Goal: Navigation & Orientation: Find specific page/section

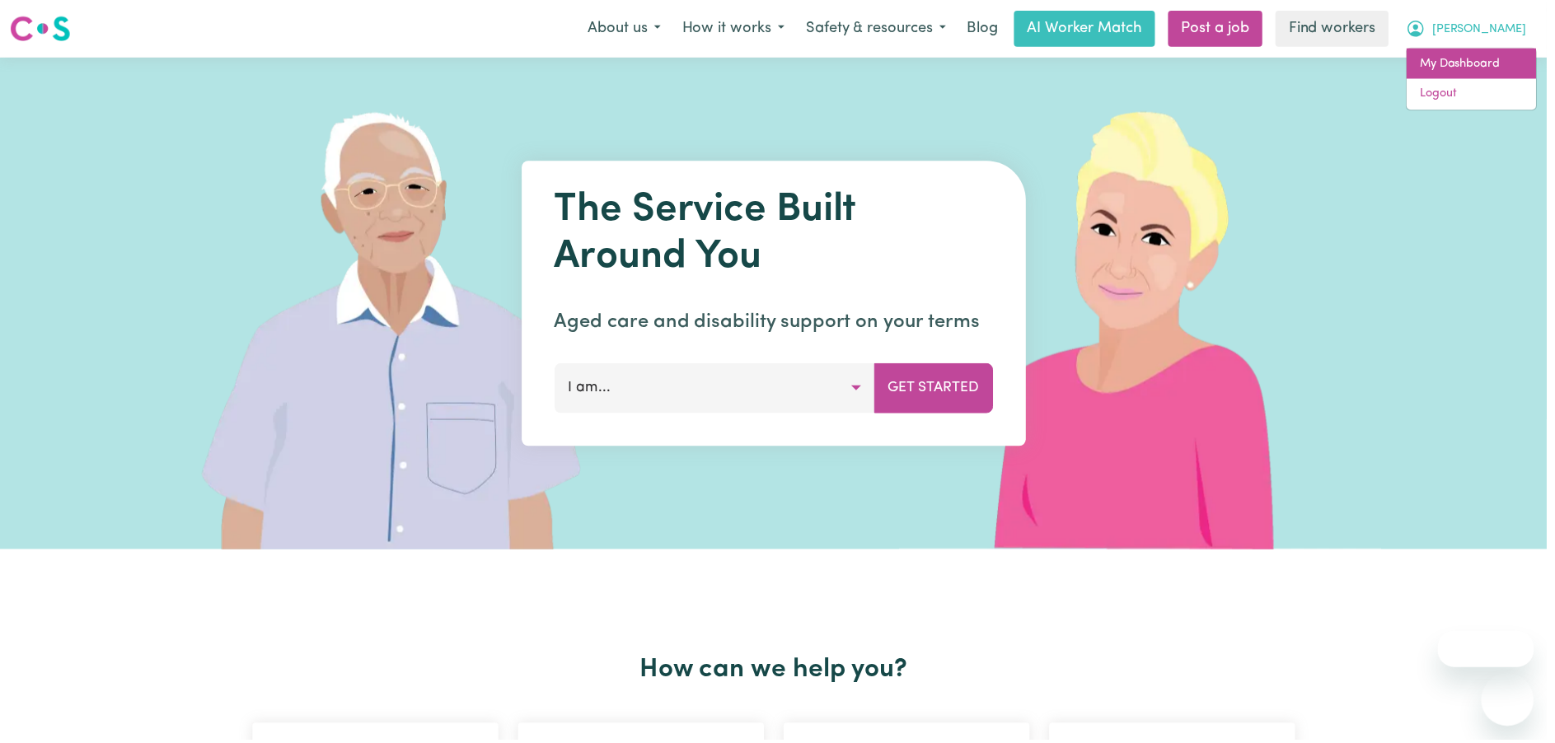
drag, startPoint x: 0, startPoint y: 0, endPoint x: 1490, endPoint y: 58, distance: 1491.1
click at [1490, 58] on link "My Dashboard" at bounding box center [1479, 64] width 130 height 31
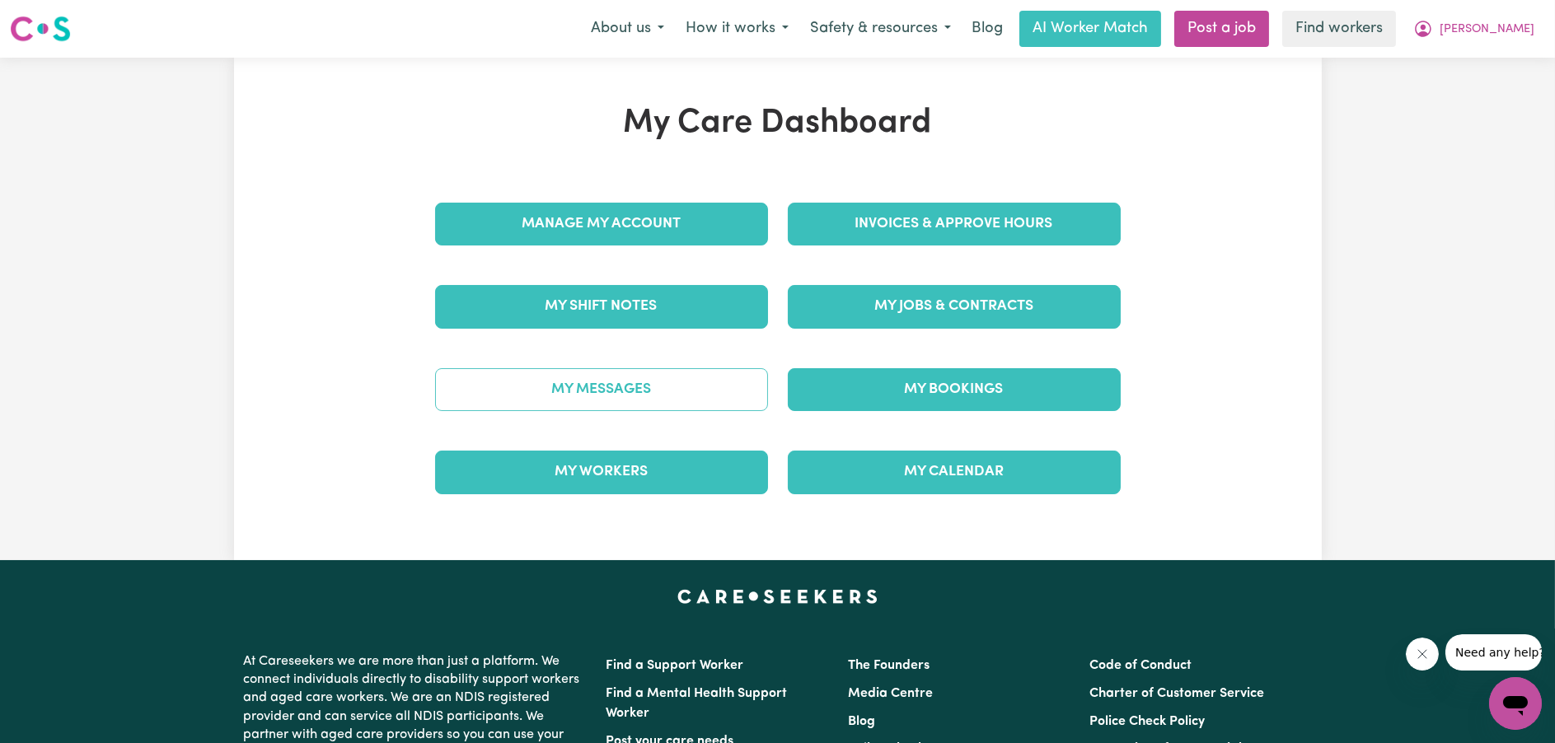
click at [605, 377] on link "My Messages" at bounding box center [601, 389] width 333 height 43
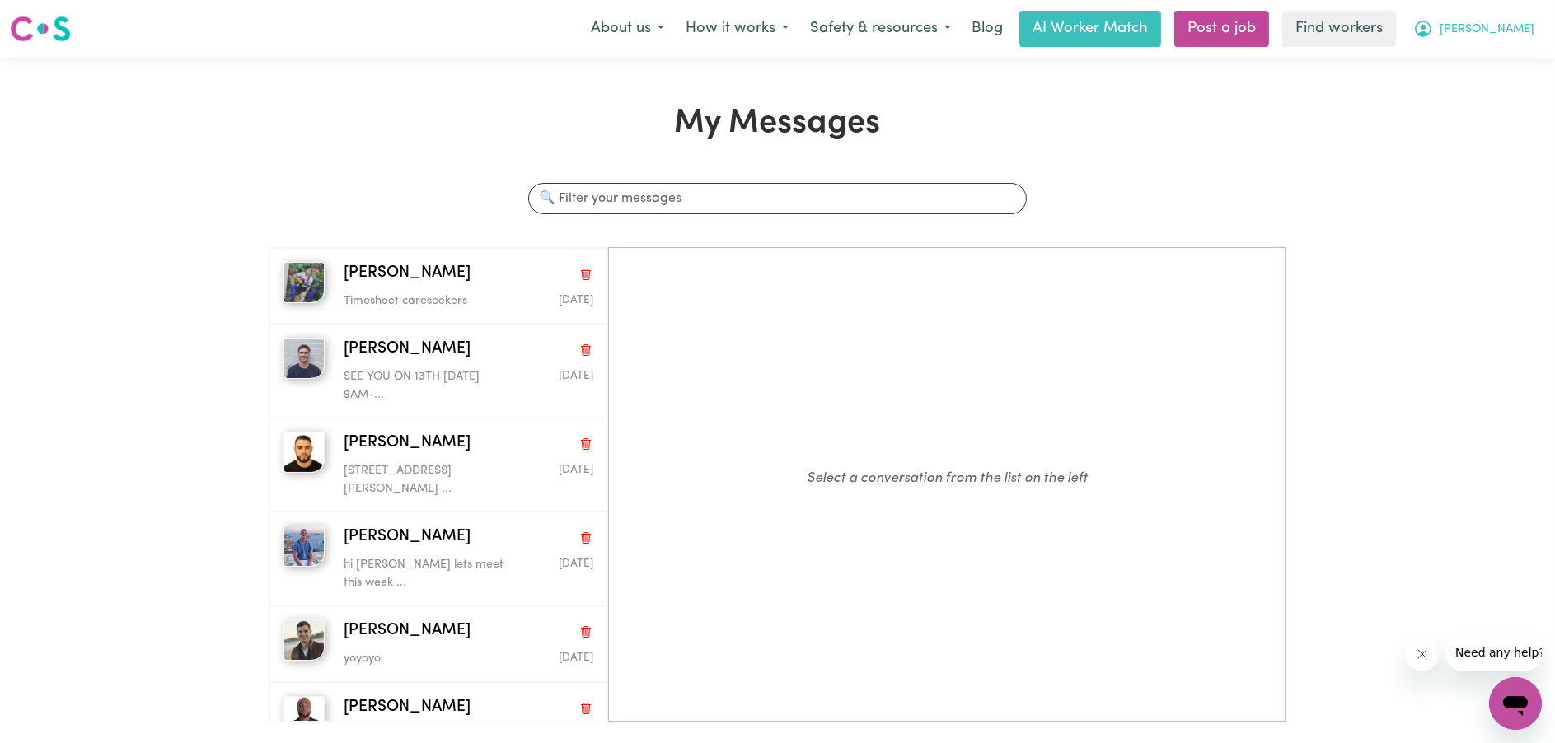
click at [1496, 26] on span "[PERSON_NAME]" at bounding box center [1487, 30] width 95 height 18
click at [1496, 54] on link "My Dashboard" at bounding box center [1479, 64] width 130 height 31
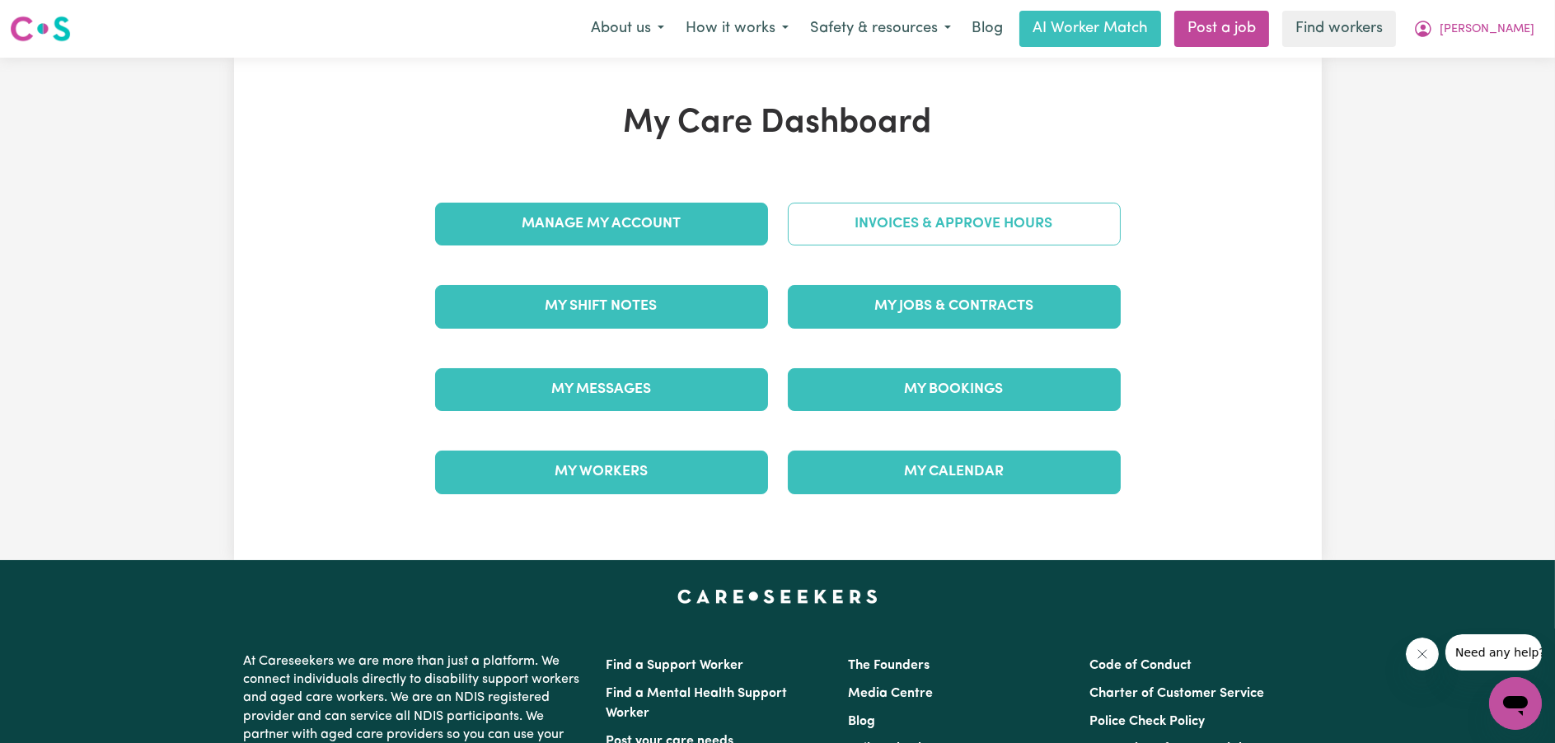
click at [1033, 236] on link "Invoices & Approve Hours" at bounding box center [954, 224] width 333 height 43
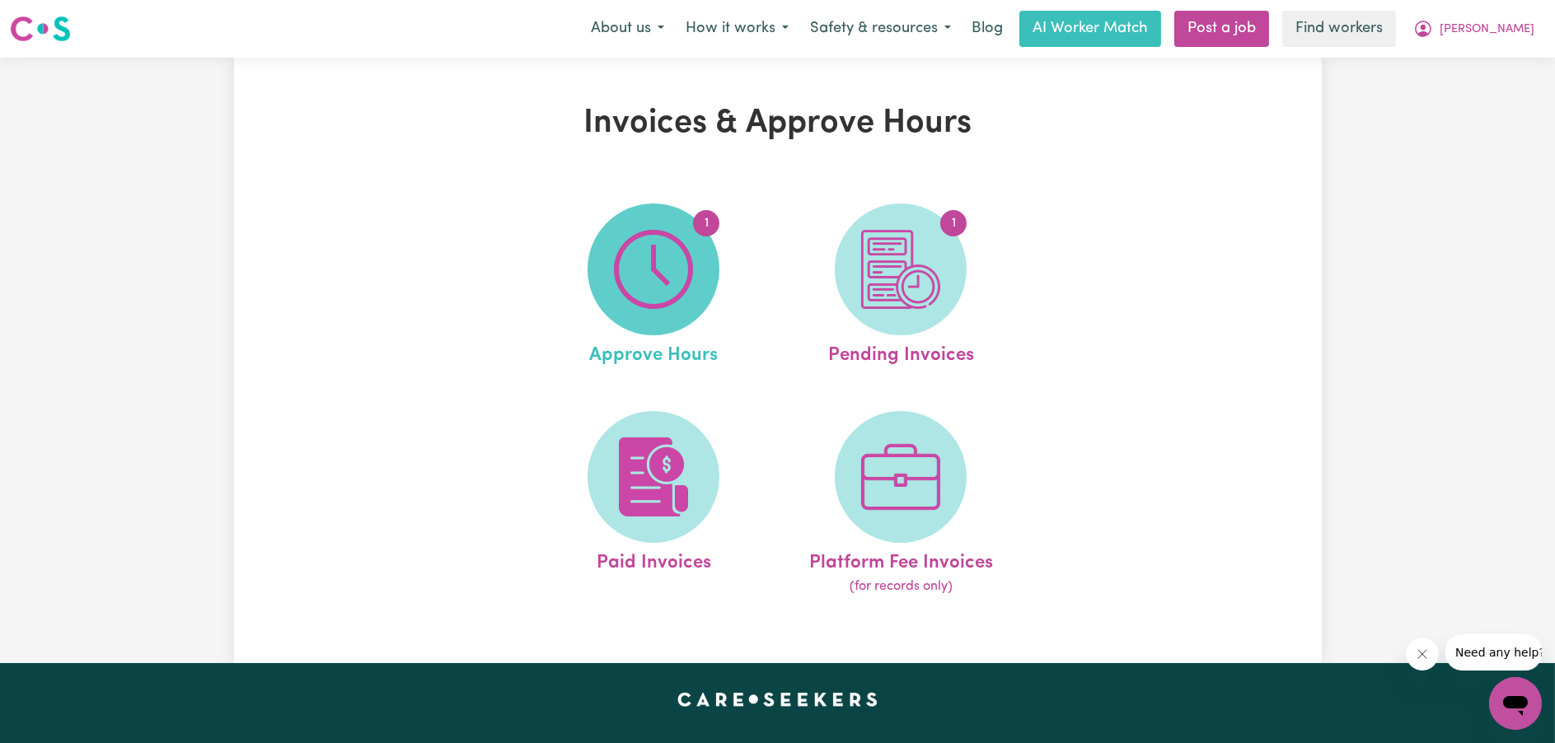
click at [616, 288] on img at bounding box center [653, 269] width 79 height 79
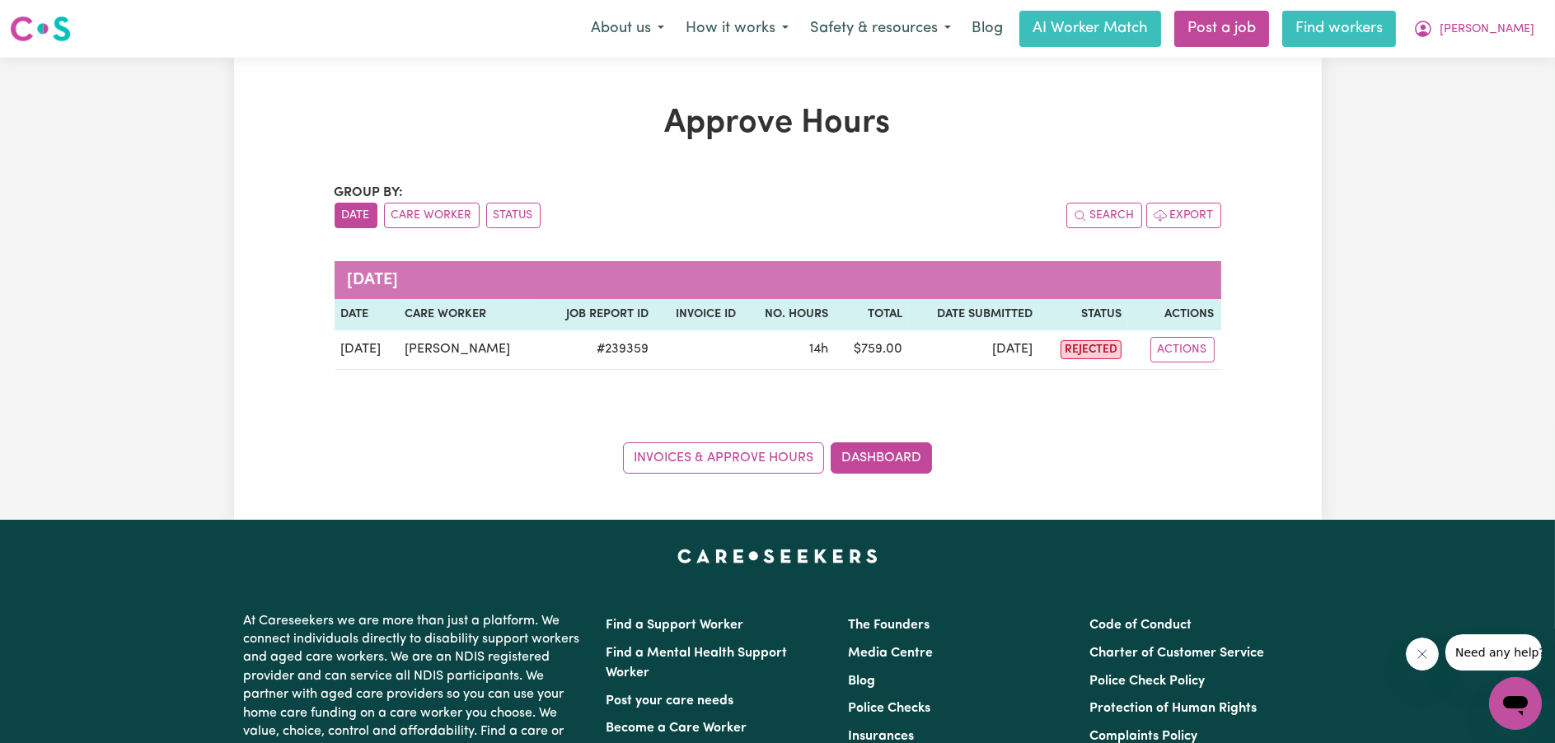
click at [1396, 31] on link "Find workers" at bounding box center [1339, 29] width 114 height 36
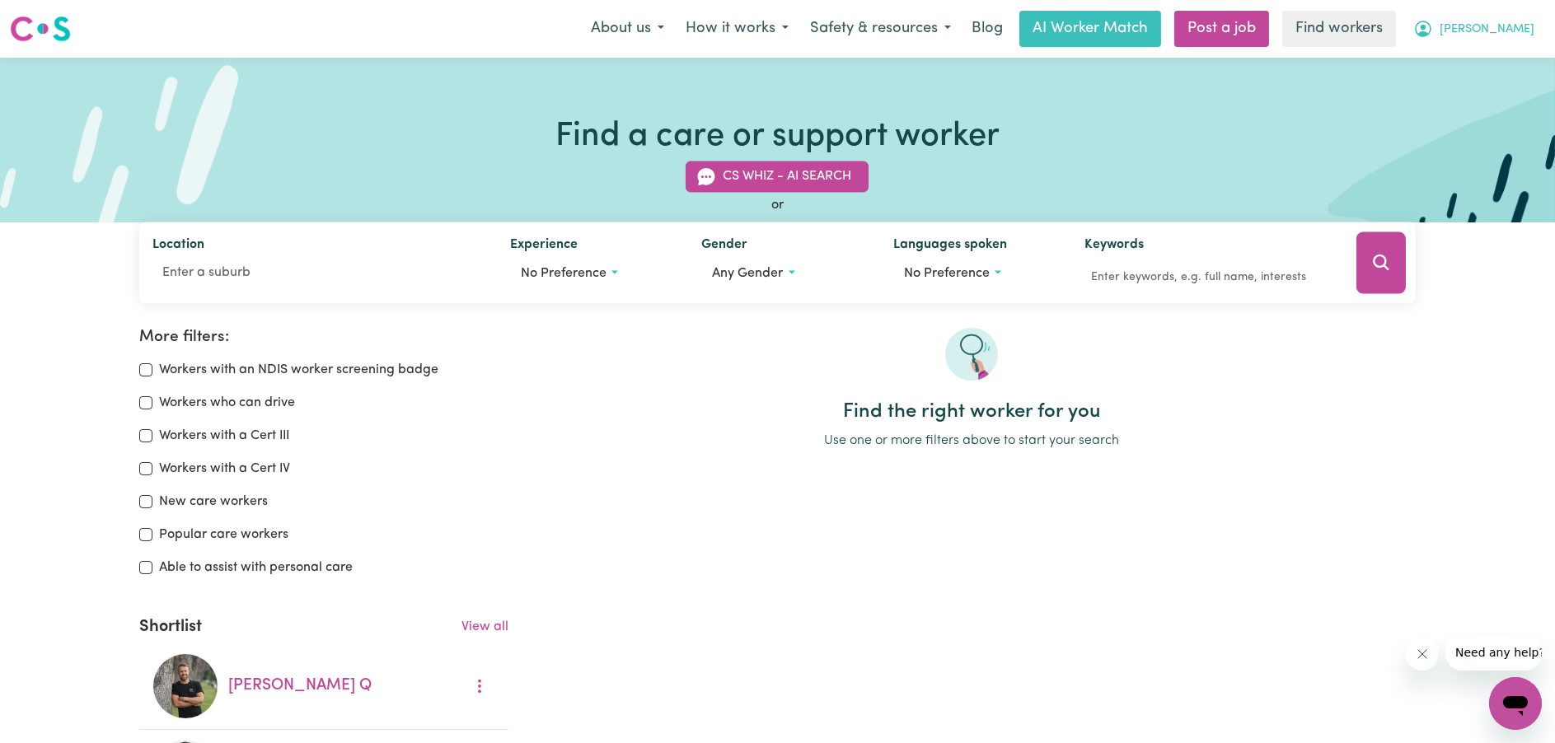
click at [1522, 30] on span "[PERSON_NAME]" at bounding box center [1487, 30] width 95 height 18
click at [1499, 55] on link "My Dashboard" at bounding box center [1479, 64] width 130 height 31
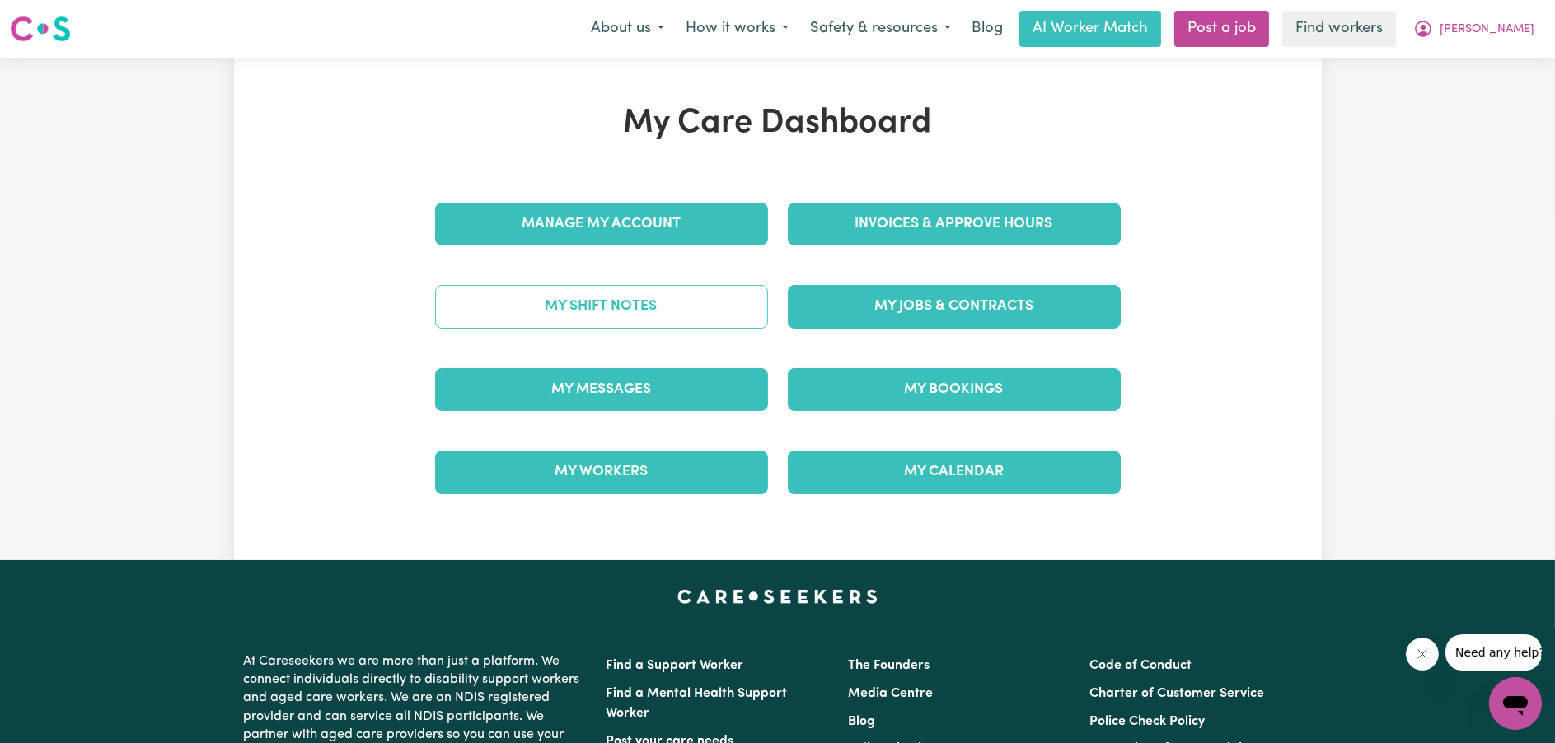
click at [728, 297] on link "My Shift Notes" at bounding box center [601, 306] width 333 height 43
